Goal: Obtain resource: Obtain resource

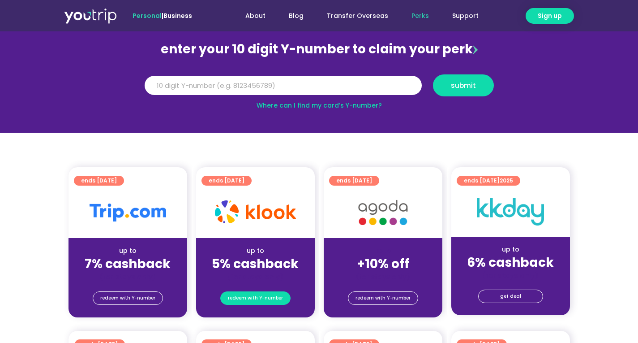
click at [258, 302] on span "redeem with Y-number" at bounding box center [255, 298] width 55 height 13
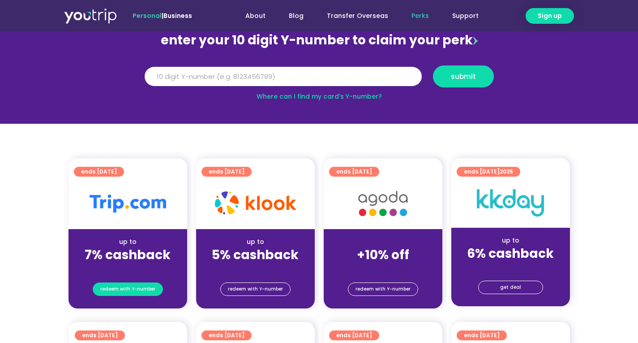
click at [142, 288] on span "redeem with Y-number" at bounding box center [127, 289] width 55 height 13
click at [211, 77] on input "Y Number" at bounding box center [283, 77] width 277 height 20
paste input "8191467985"
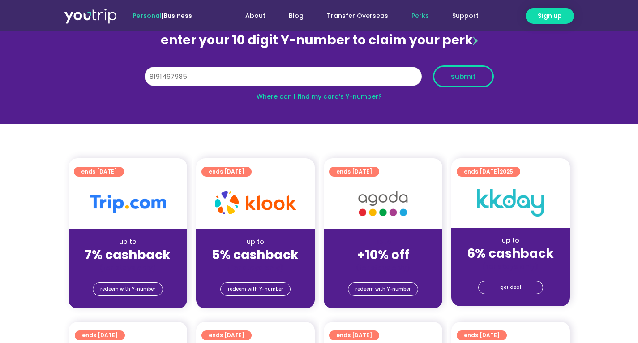
type input "8191467985"
click at [455, 77] on span "submit" at bounding box center [463, 76] width 25 height 7
click at [230, 81] on input "Y Number" at bounding box center [283, 77] width 277 height 20
drag, startPoint x: 207, startPoint y: 80, endPoint x: 54, endPoint y: 71, distance: 153.9
click at [56, 73] on section "enter your 10 digit Y-number to claim your perk Y Number 8191467985 submit Wher…" at bounding box center [319, 62] width 638 height 124
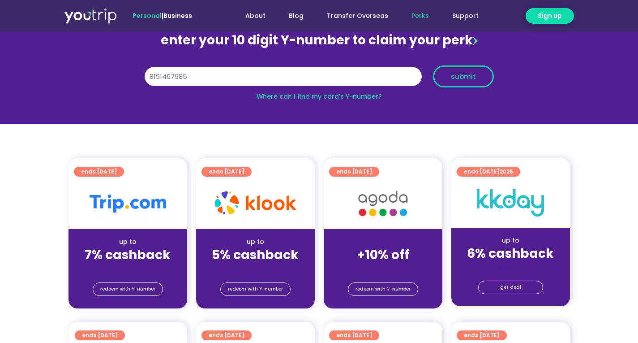
type input "8191467985"
click at [465, 76] on span "submit" at bounding box center [463, 76] width 25 height 7
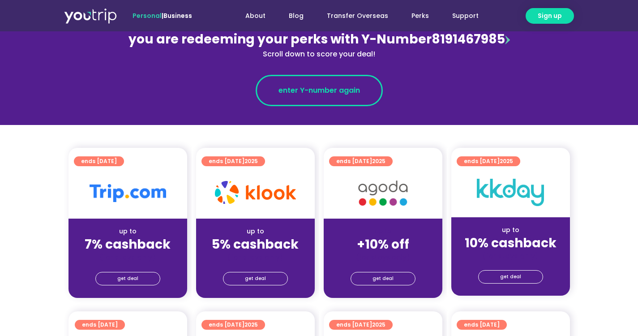
scroll to position [134, 0]
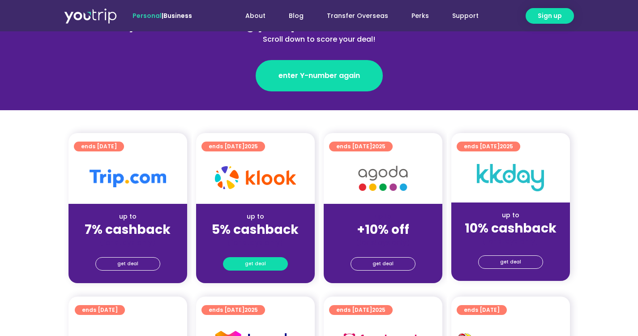
click at [254, 261] on span "get deal" at bounding box center [255, 264] width 21 height 13
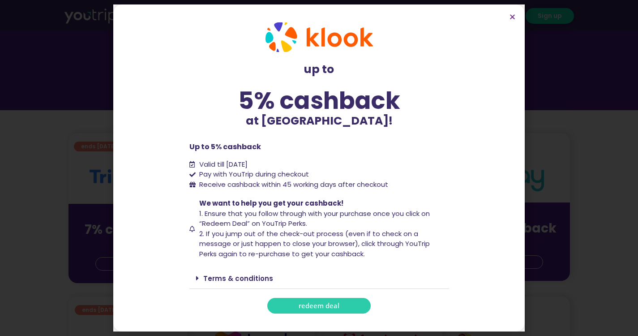
click at [321, 303] on span "redeem deal" at bounding box center [319, 305] width 41 height 7
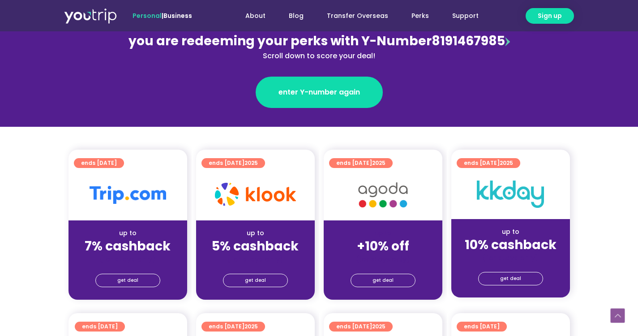
scroll to position [179, 0]
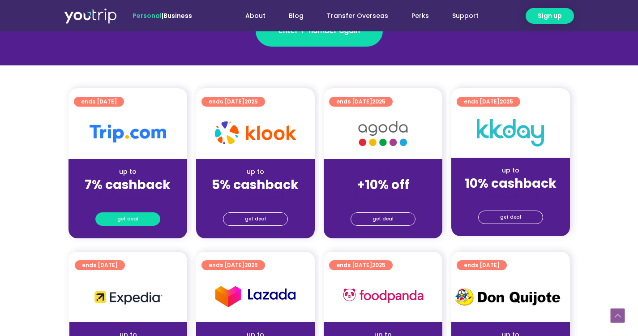
click at [136, 225] on span "get deal" at bounding box center [127, 219] width 21 height 13
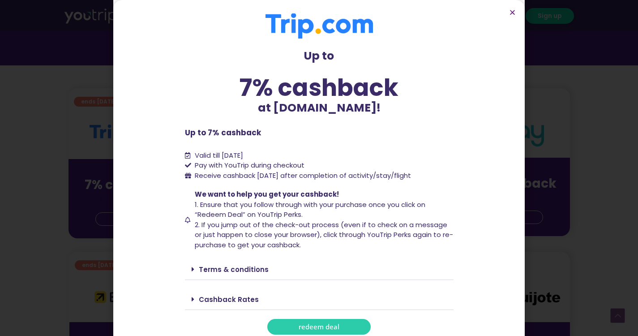
click at [294, 331] on link "redeem deal" at bounding box center [318, 327] width 103 height 16
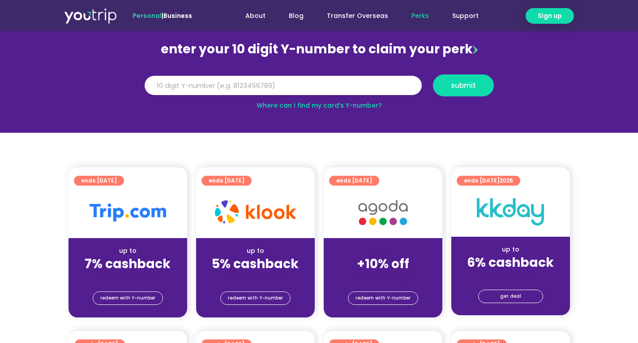
click at [270, 256] on strong "5% cashback" at bounding box center [255, 263] width 87 height 17
click at [265, 297] on span "redeem with Y-number" at bounding box center [255, 298] width 55 height 13
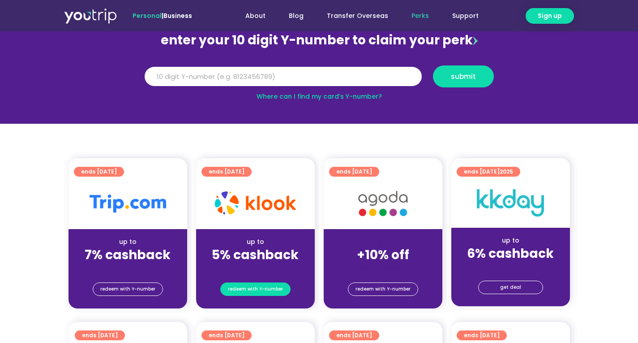
click at [258, 289] on span "redeem with Y-number" at bounding box center [255, 289] width 55 height 13
click at [249, 82] on input "Y Number" at bounding box center [283, 77] width 277 height 20
paste input "8191467985"
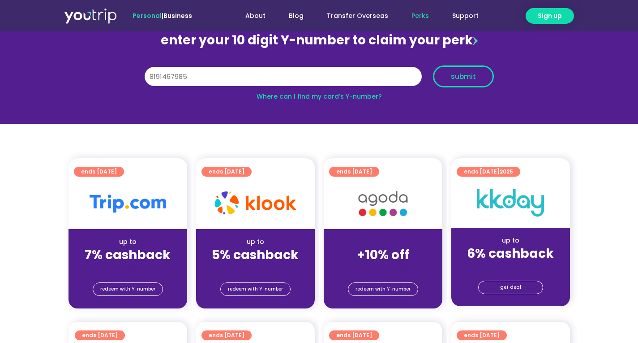
type input "8191467985"
click at [464, 80] on span "submit" at bounding box center [463, 76] width 25 height 7
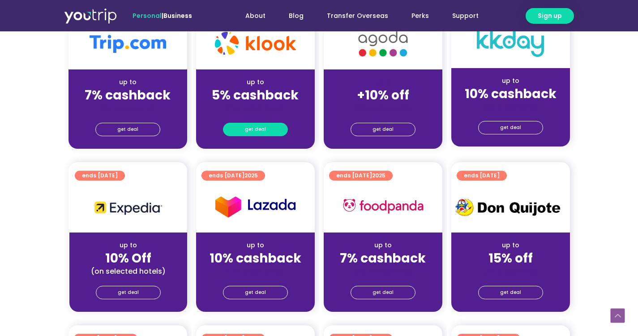
click at [258, 131] on span "get deal" at bounding box center [255, 129] width 21 height 13
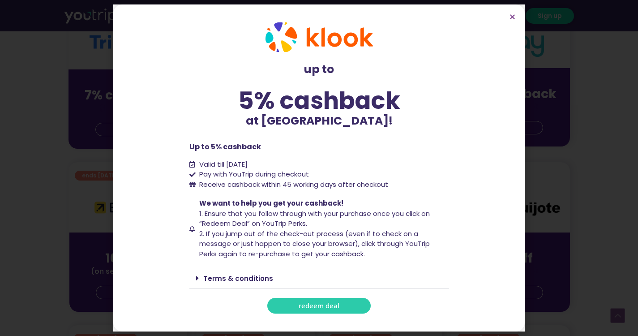
click at [236, 275] on link "Terms & conditions" at bounding box center [238, 278] width 70 height 9
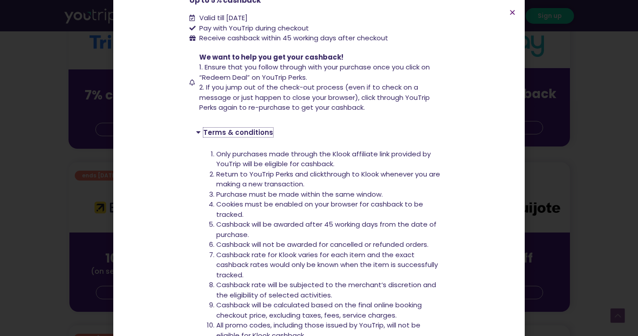
scroll to position [130, 0]
